Goal: Check status

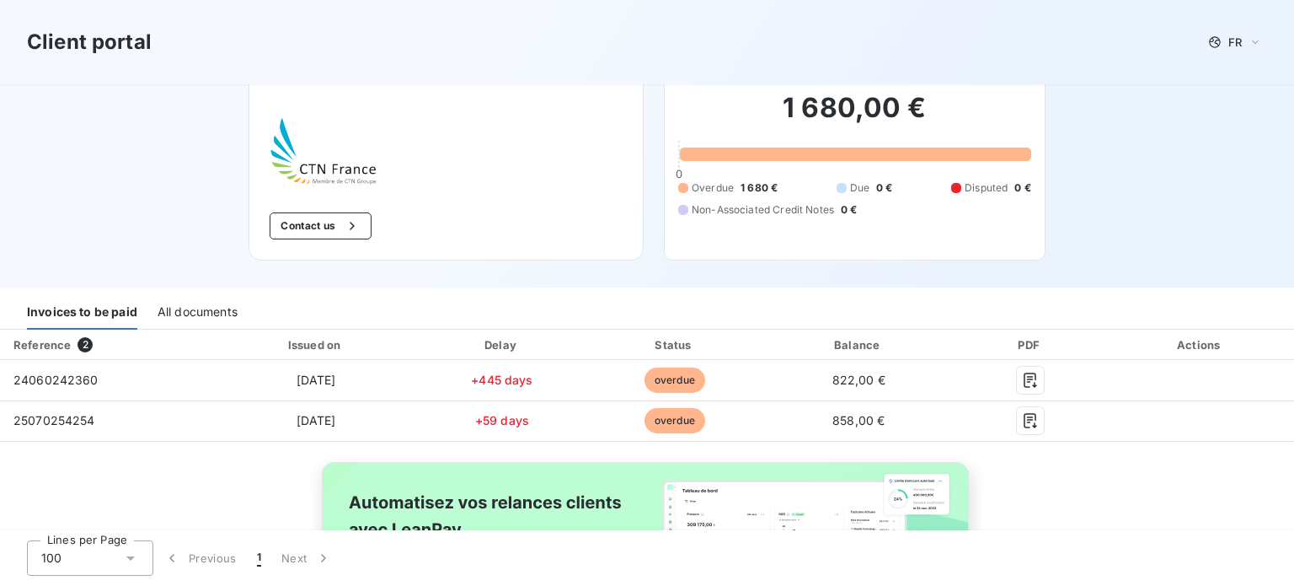
scroll to position [169, 0]
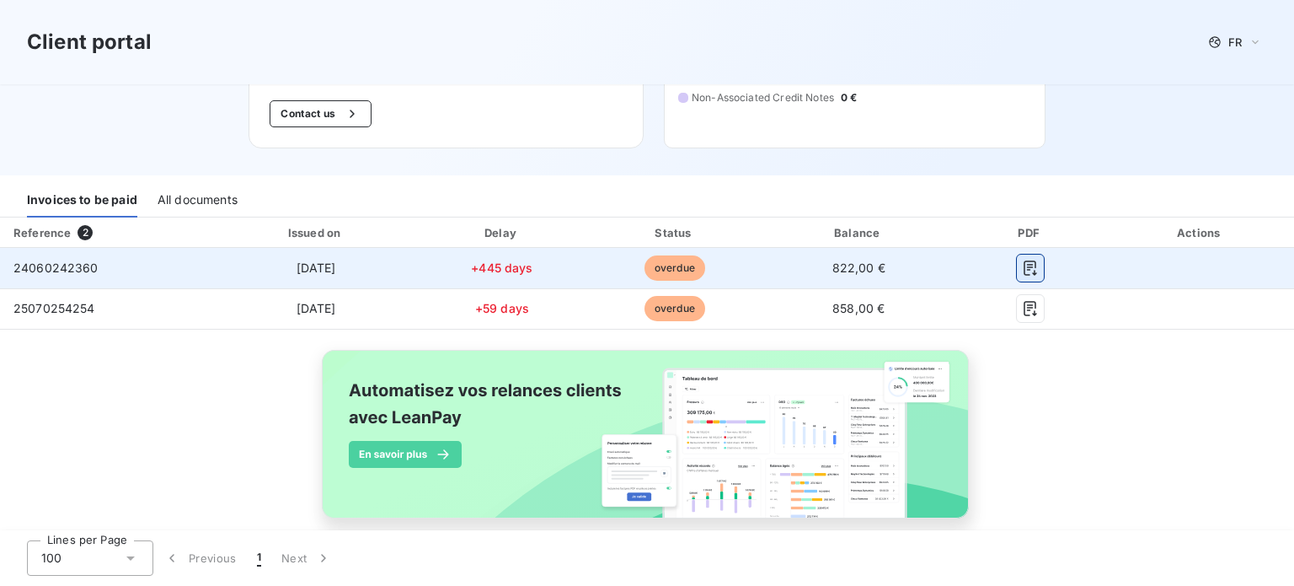
click at [1022, 262] on icon "button" at bounding box center [1030, 268] width 17 height 17
click at [1024, 266] on icon "button" at bounding box center [1030, 267] width 13 height 15
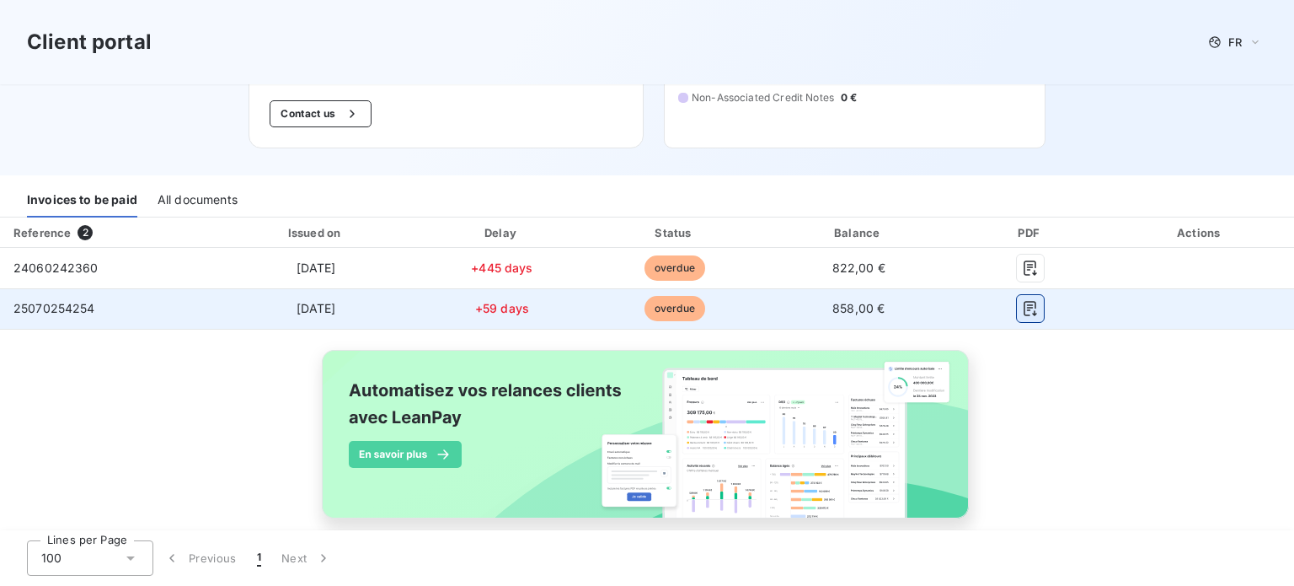
click at [1025, 309] on icon "button" at bounding box center [1030, 308] width 17 height 17
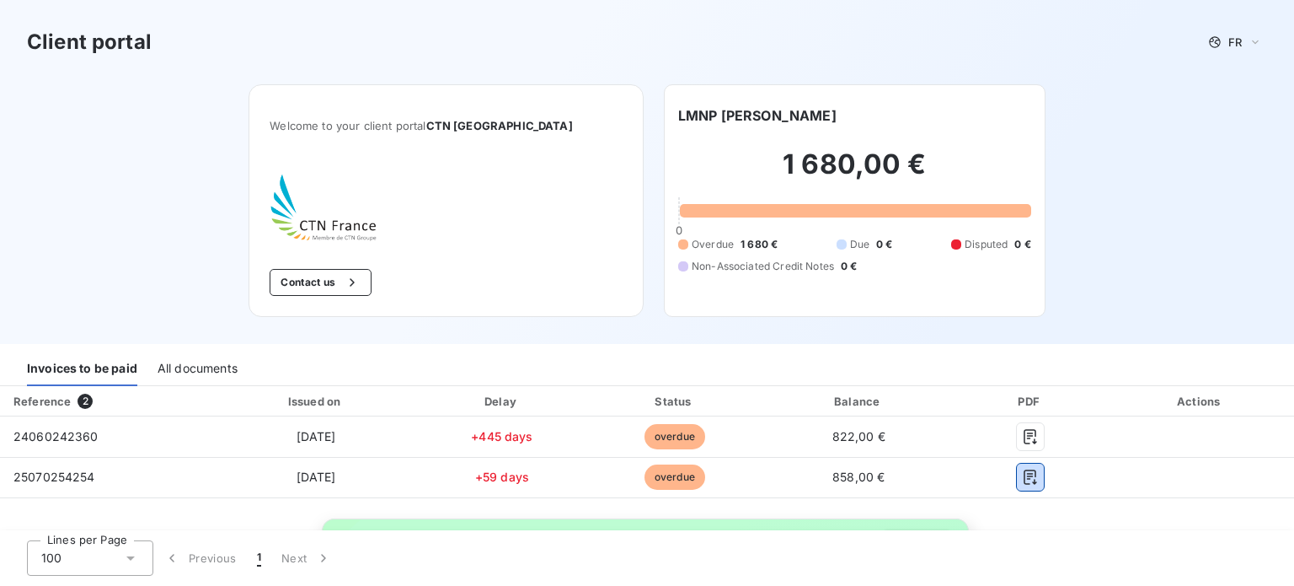
scroll to position [84, 0]
